Goal: Navigation & Orientation: Find specific page/section

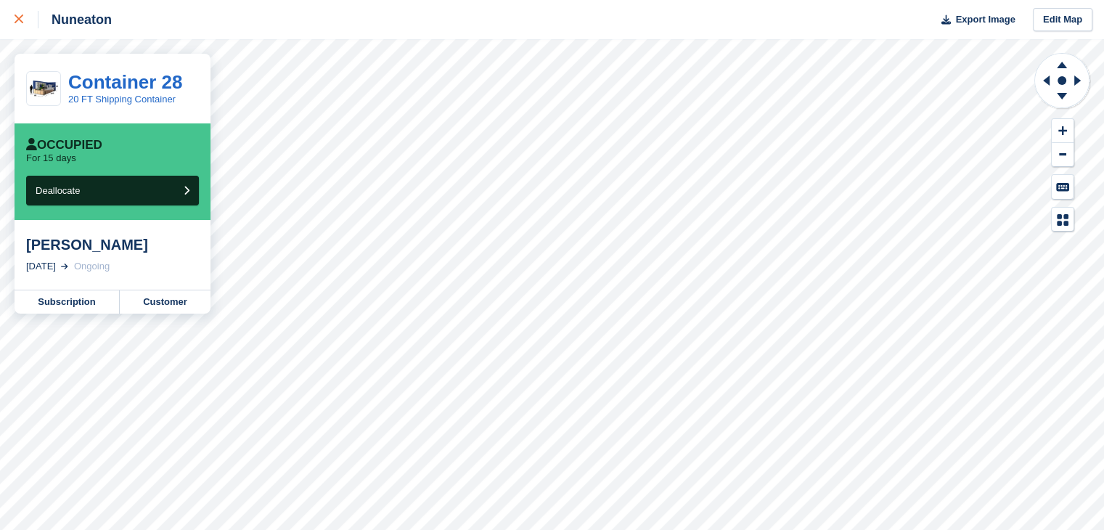
click at [25, 13] on div at bounding box center [27, 19] width 24 height 17
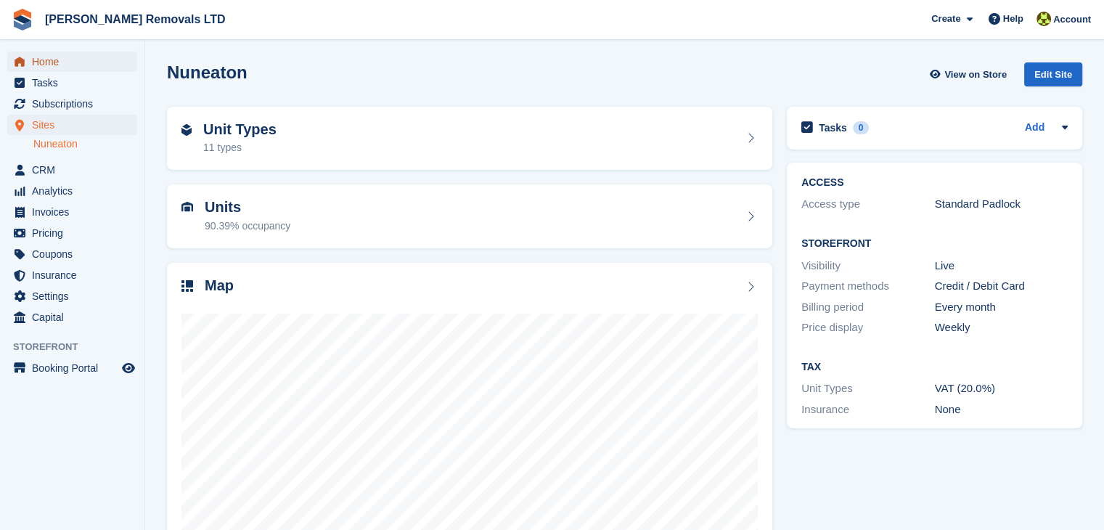
click at [60, 56] on span "Home" at bounding box center [75, 62] width 87 height 20
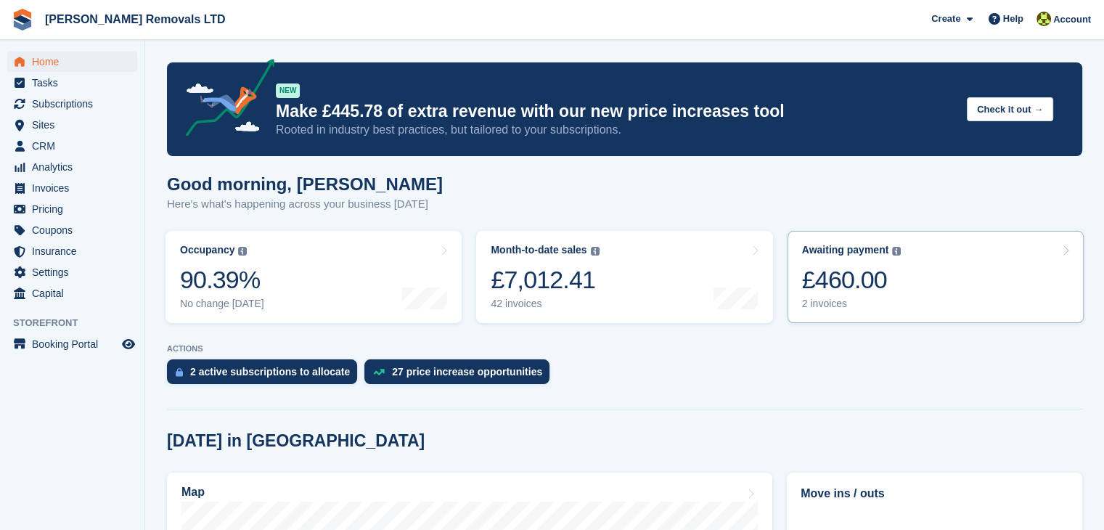
click at [873, 286] on div "£460.00" at bounding box center [851, 280] width 99 height 30
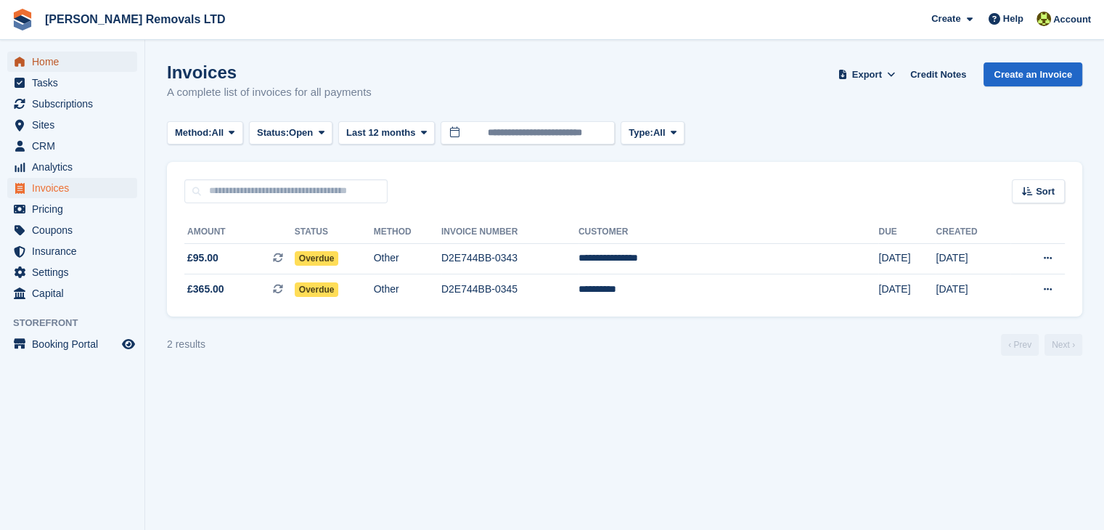
click at [64, 67] on span "Home" at bounding box center [75, 62] width 87 height 20
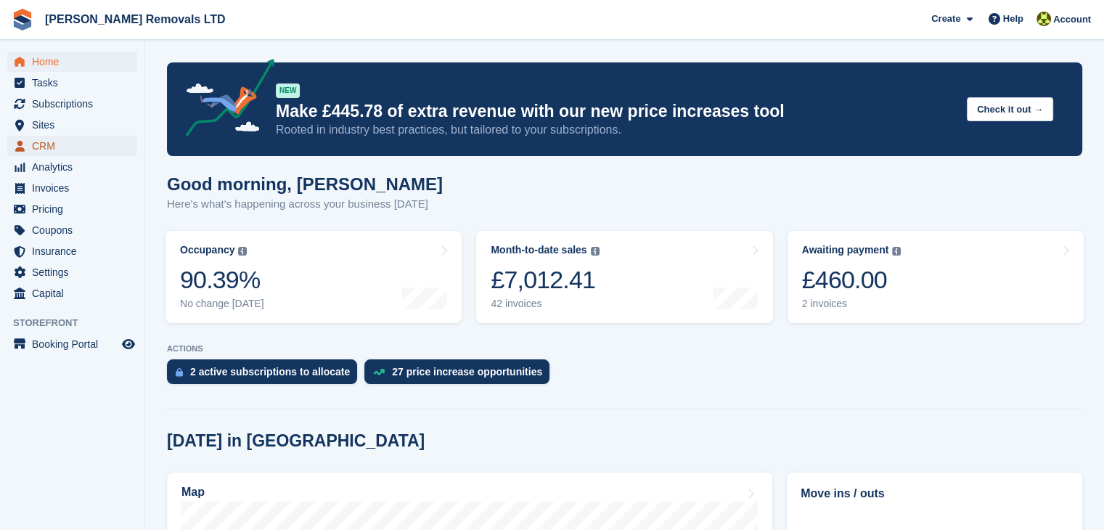
click at [44, 144] on span "CRM" at bounding box center [75, 146] width 87 height 20
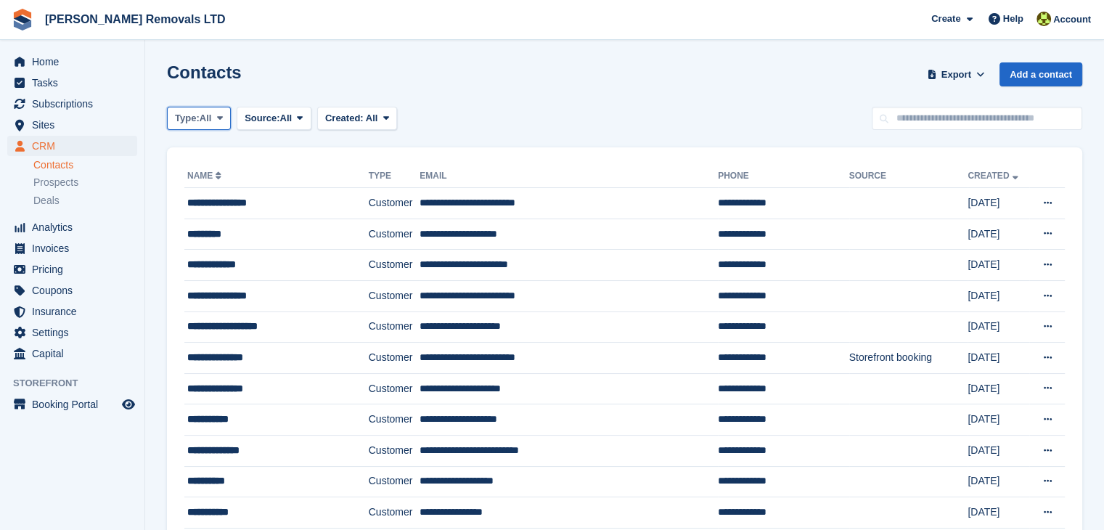
click at [223, 122] on icon at bounding box center [220, 117] width 6 height 9
click at [300, 118] on icon at bounding box center [300, 117] width 6 height 9
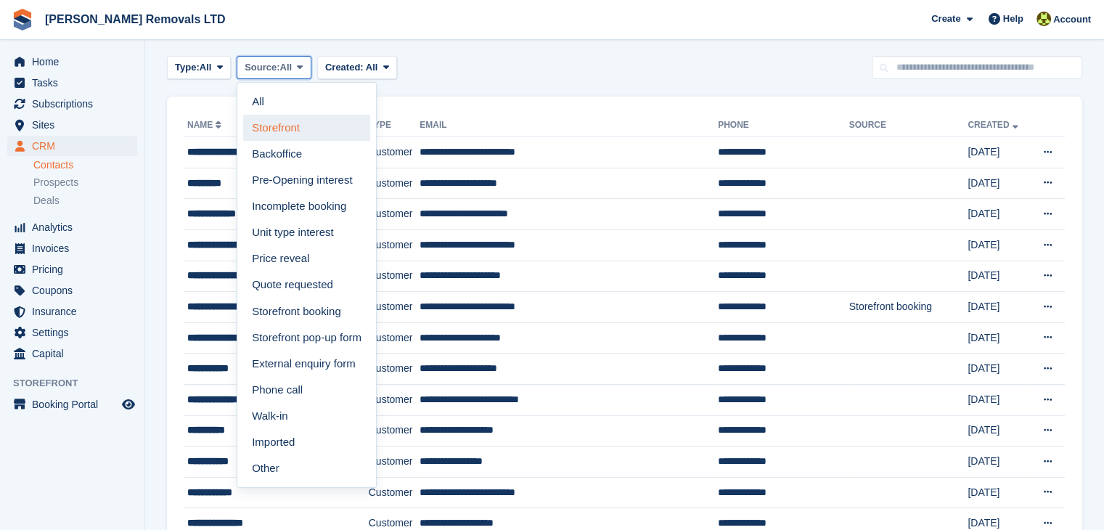
scroll to position [73, 0]
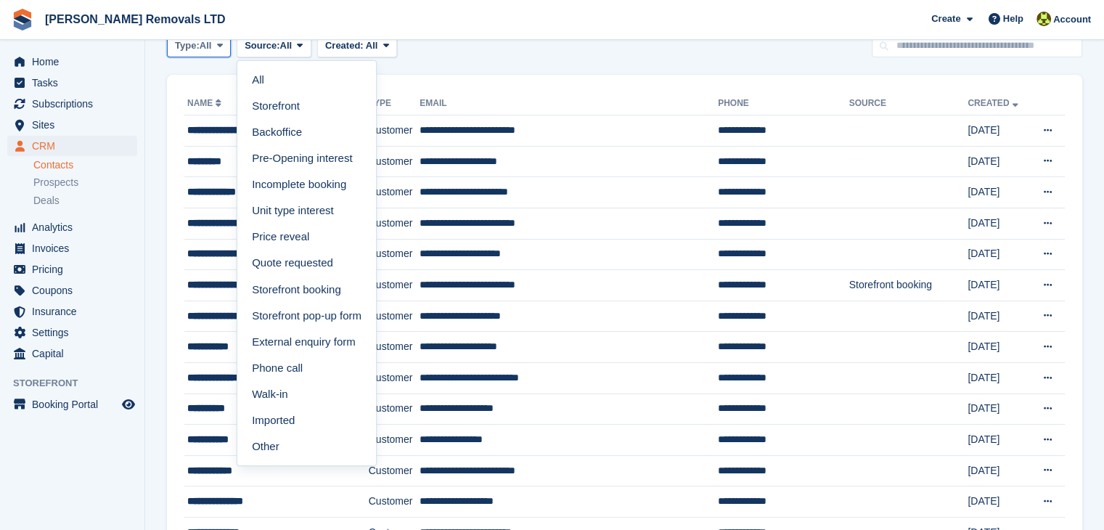
click at [214, 52] on button "Type: All" at bounding box center [199, 46] width 64 height 24
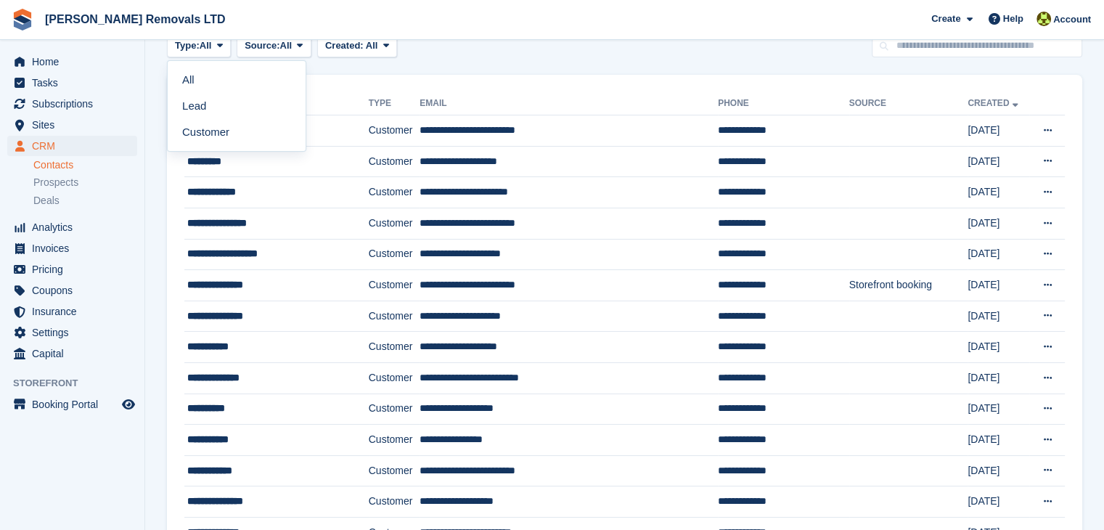
click at [443, 49] on div "Type: All All Lead Customer Source: All All Storefront Backoffice Pre-Opening i…" at bounding box center [624, 46] width 915 height 24
click at [74, 102] on span "Subscriptions" at bounding box center [75, 104] width 87 height 20
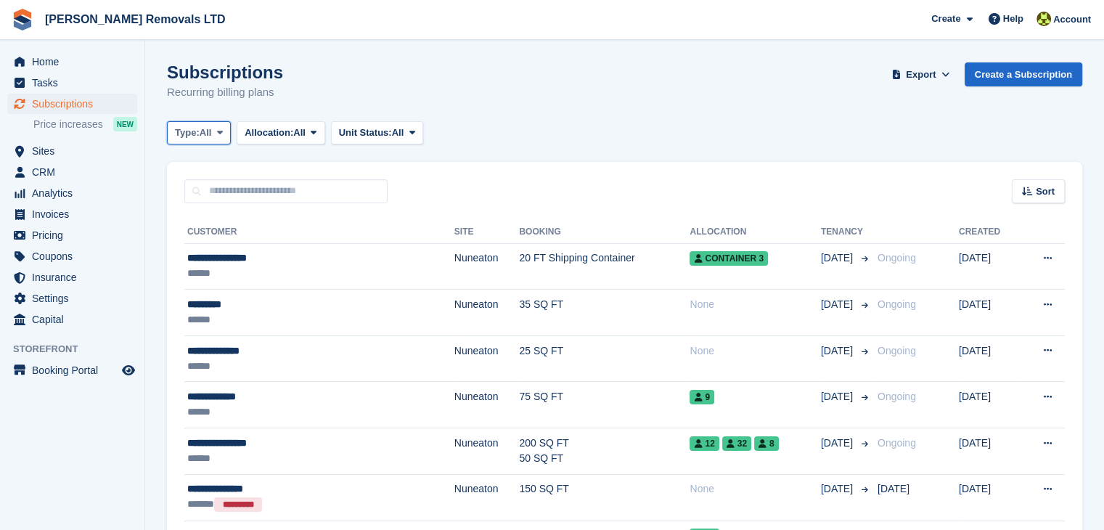
click at [206, 132] on span "All" at bounding box center [206, 133] width 12 height 15
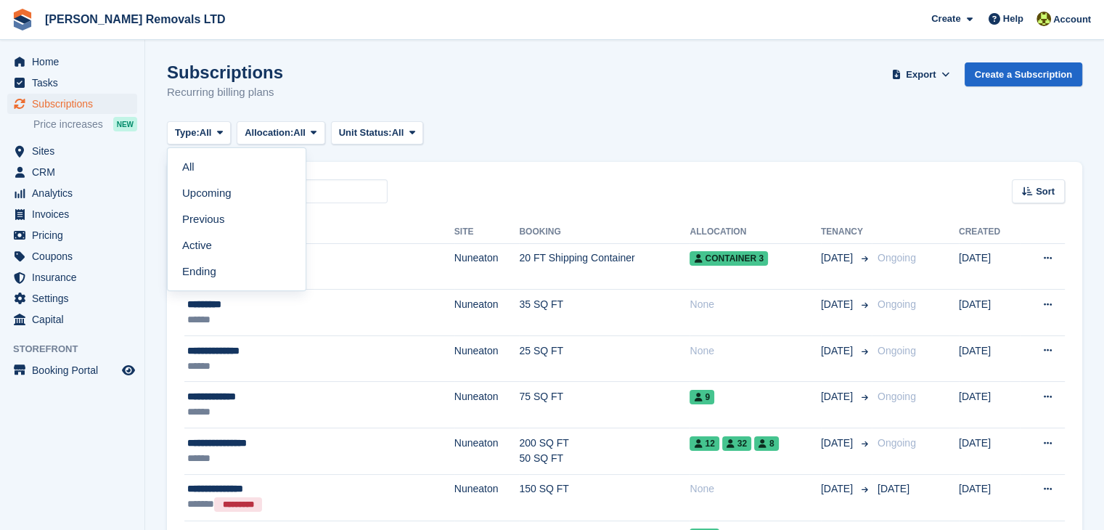
click at [203, 246] on link "Active" at bounding box center [236, 245] width 126 height 26
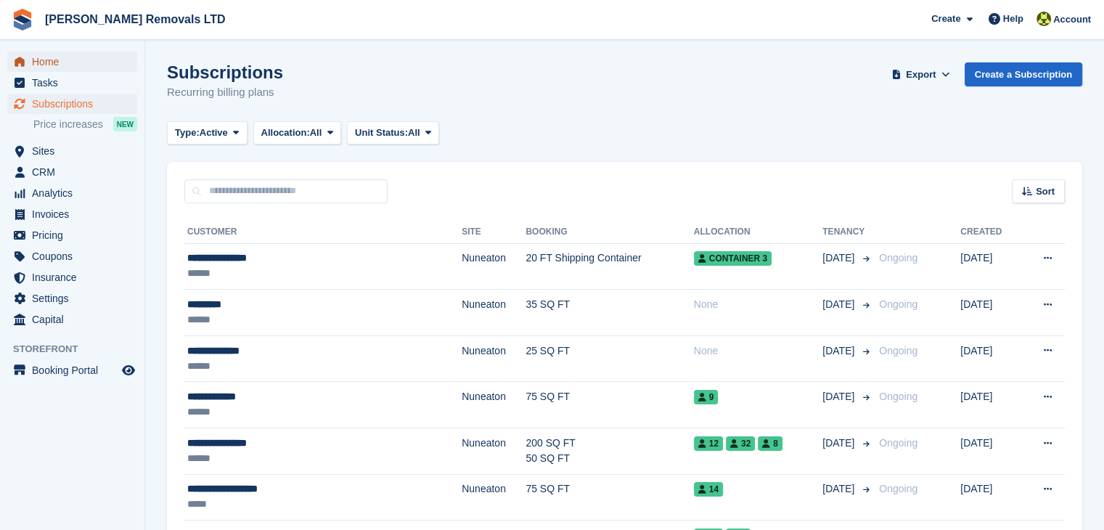
click at [80, 54] on span "Home" at bounding box center [75, 62] width 87 height 20
